Goal: Information Seeking & Learning: Check status

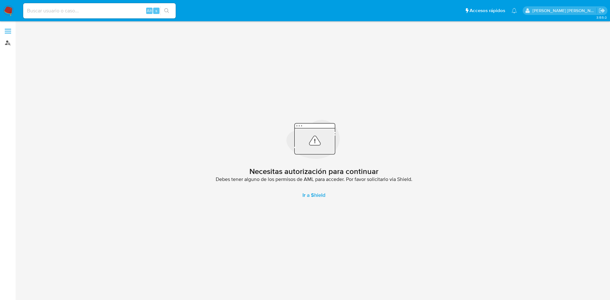
click at [9, 41] on link "Buscador de personas" at bounding box center [38, 43] width 76 height 10
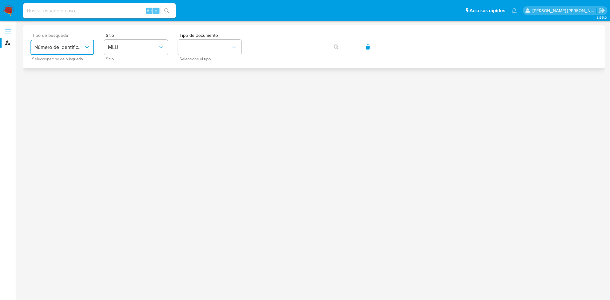
click at [65, 52] on button "Número de identificación" at bounding box center [62, 47] width 64 height 15
click at [58, 89] on div "User ID" at bounding box center [60, 85] width 52 height 15
click at [339, 49] on button "button" at bounding box center [336, 46] width 22 height 15
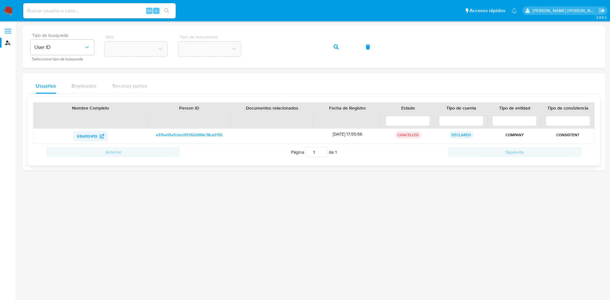
click at [98, 138] on span "616410419" at bounding box center [90, 136] width 27 height 10
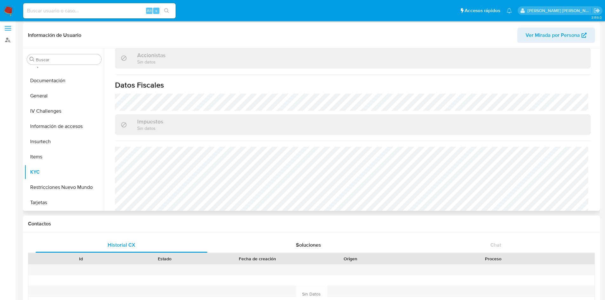
scroll to position [3, 0]
select select "10"
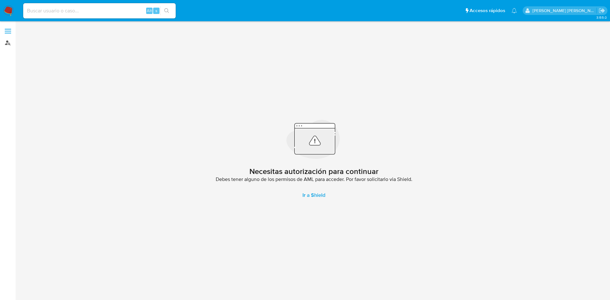
click at [10, 47] on link "Buscador de personas" at bounding box center [38, 43] width 76 height 10
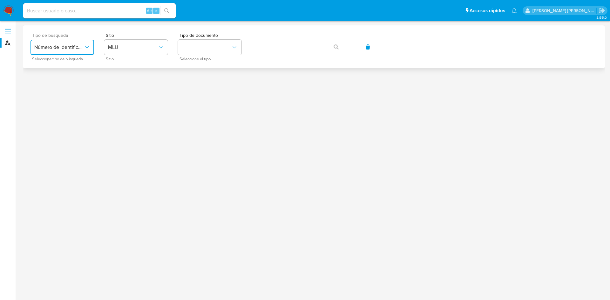
click at [87, 46] on icon "typeSearch" at bounding box center [87, 47] width 6 height 6
click at [69, 85] on div "User ID" at bounding box center [60, 85] width 52 height 15
click at [330, 50] on button "button" at bounding box center [336, 46] width 22 height 15
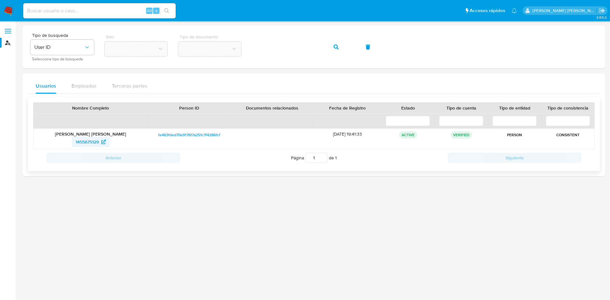
click at [95, 142] on span "1455675129" at bounding box center [87, 142] width 23 height 10
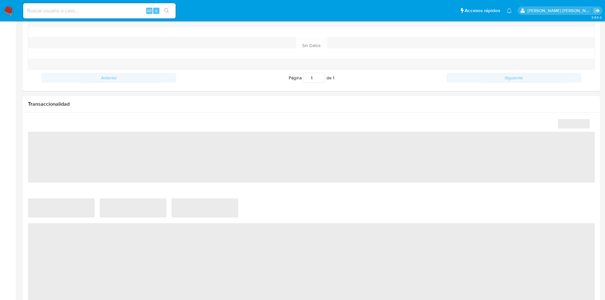
scroll to position [393, 0]
select select "10"
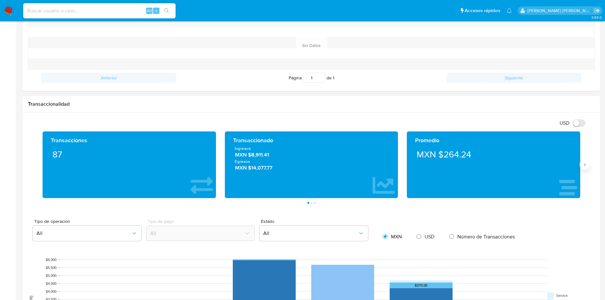
click at [587, 167] on button "Siguiente" at bounding box center [585, 165] width 10 height 10
